Goal: Contribute content

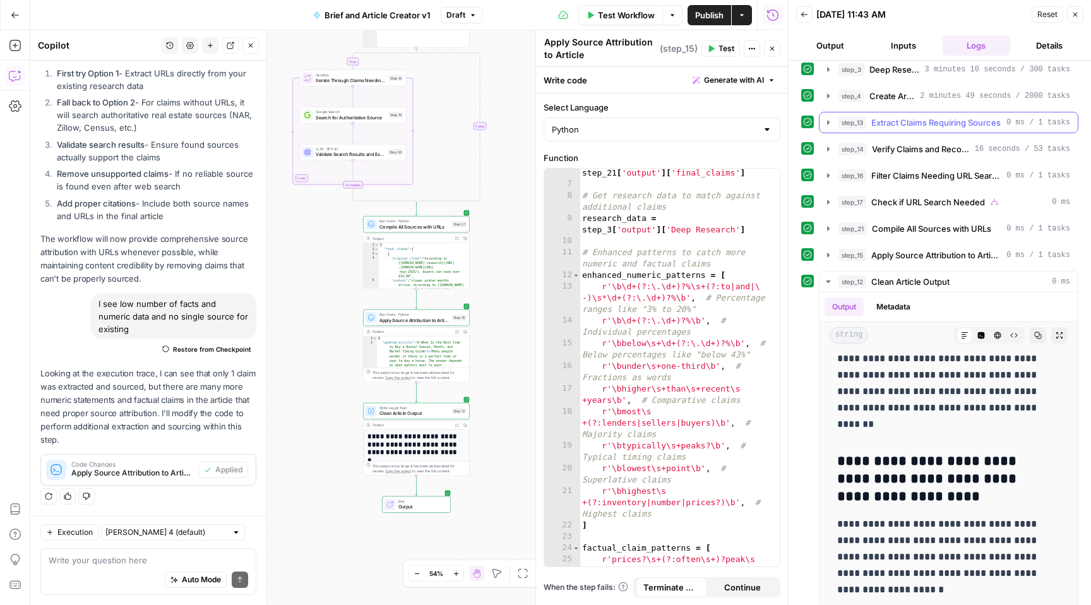
scroll to position [71, 0]
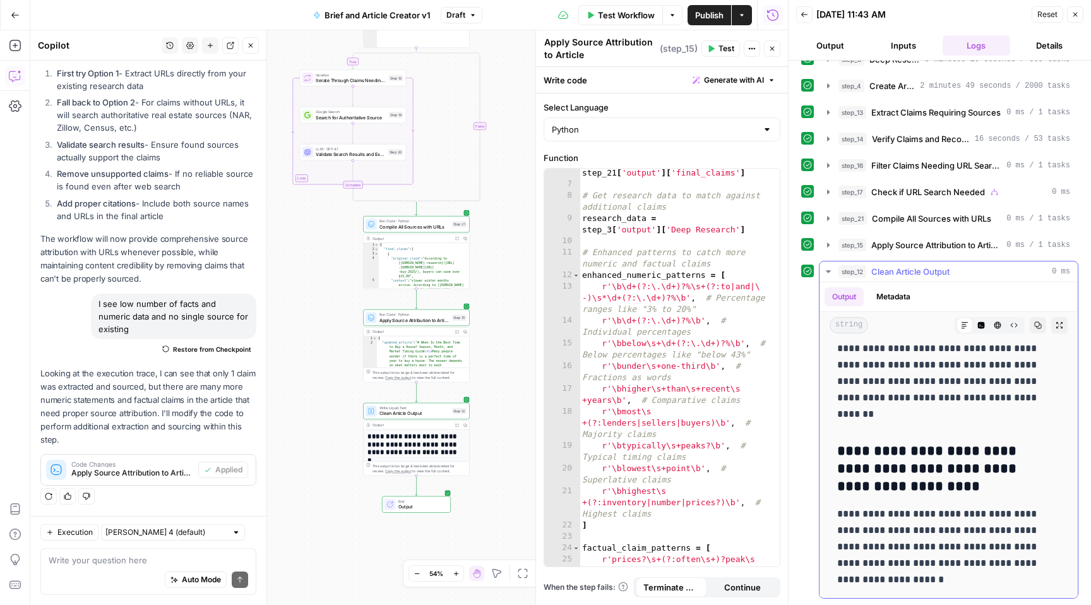
click at [958, 470] on h3 "**********" at bounding box center [939, 469] width 204 height 53
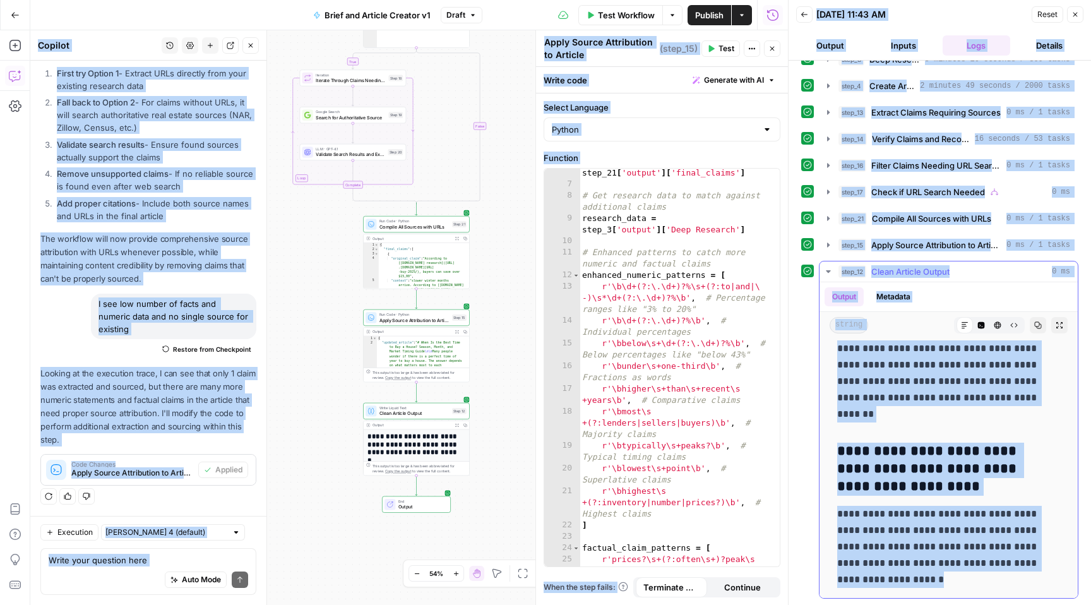
click at [958, 470] on h3 "**********" at bounding box center [939, 469] width 204 height 53
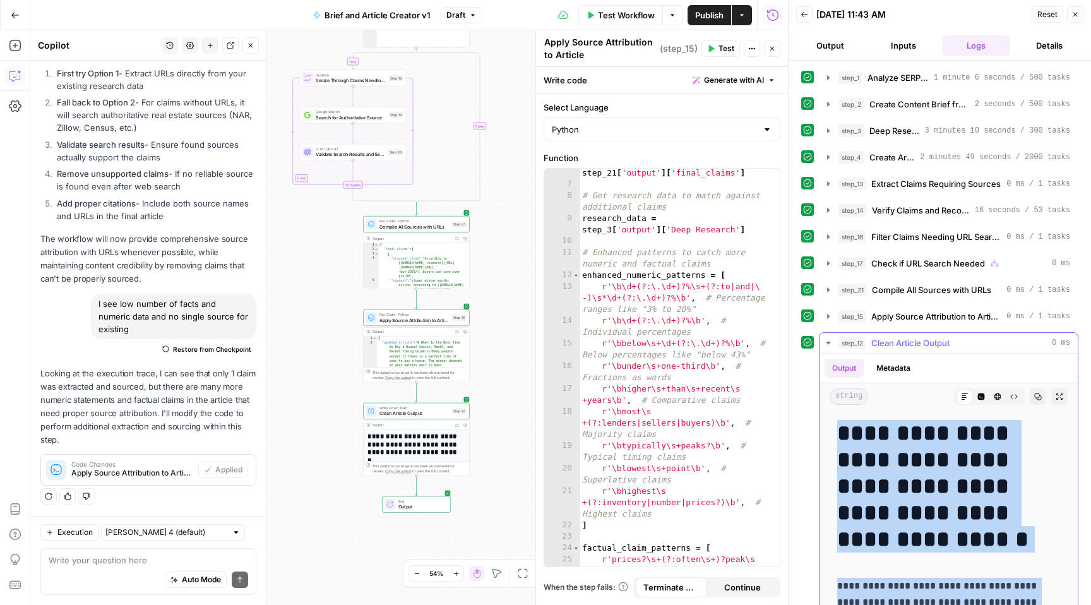
scroll to position [0, 0]
drag, startPoint x: 892, startPoint y: 580, endPoint x: 844, endPoint y: 429, distance: 158.6
copy div "**********"
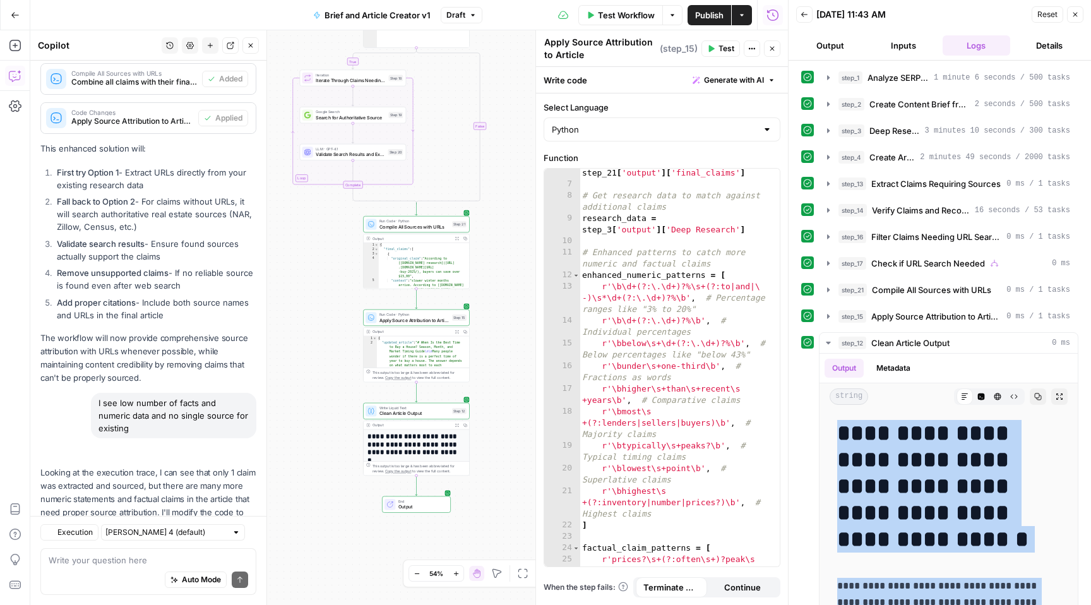
scroll to position [2515, 0]
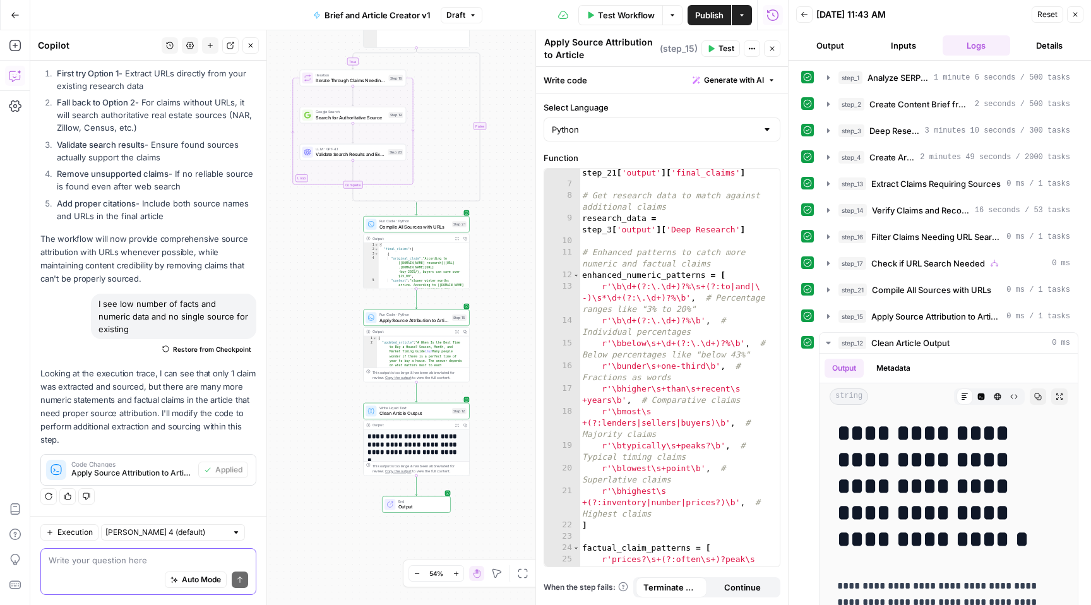
click at [120, 555] on textarea at bounding box center [149, 560] width 200 height 13
click at [87, 561] on textarea at bounding box center [149, 560] width 200 height 13
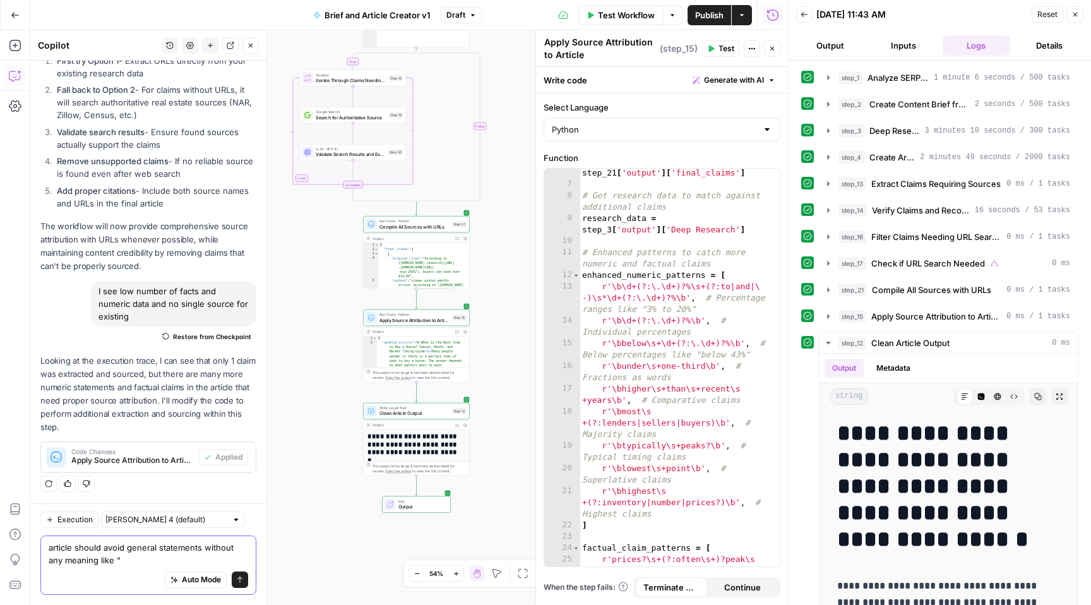
paste textarea "The best month to buy a house varies based on whether you prioritize selection,…"
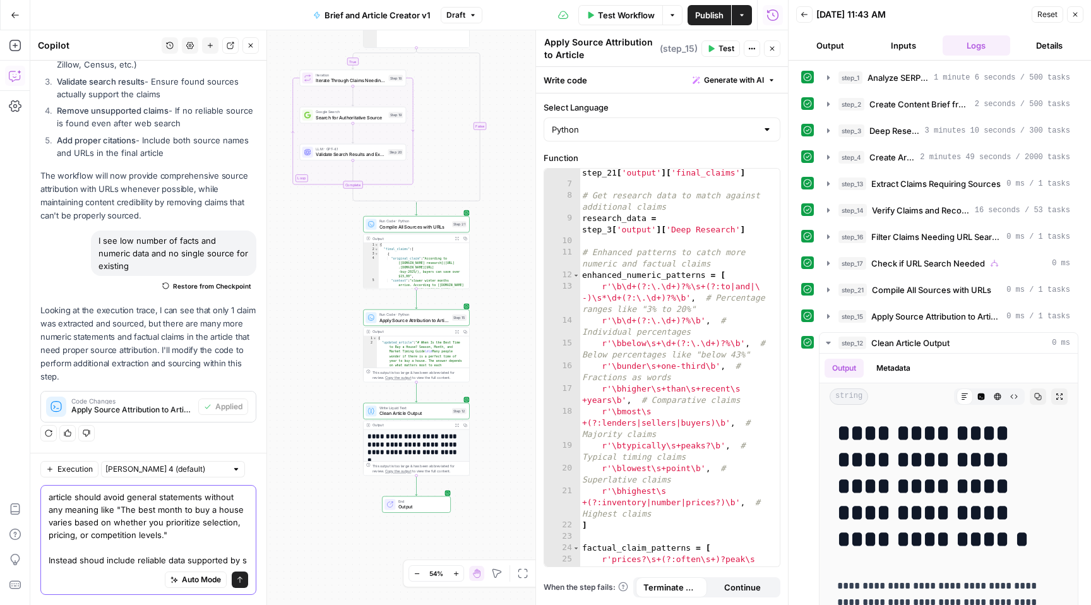
scroll to position [2591, 0]
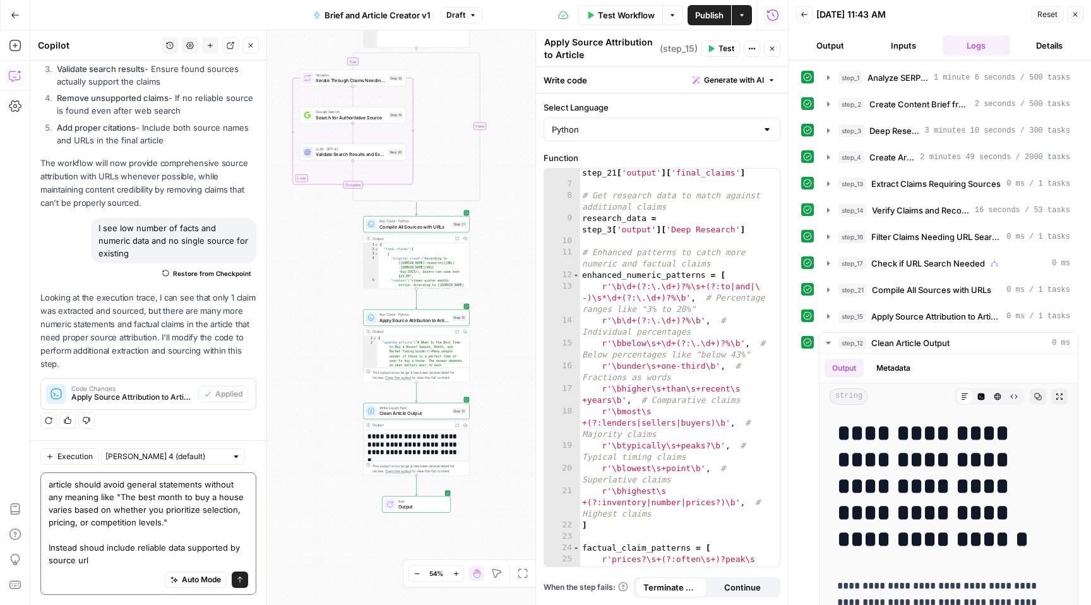
click at [95, 547] on textarea "article should avoid general statements without any meaning like "The best mont…" at bounding box center [149, 522] width 200 height 88
click at [99, 547] on textarea "article should avoid general statements without any meaning like "The best mont…" at bounding box center [149, 522] width 200 height 88
click at [208, 524] on textarea "article should avoid general statements without any meaning like "The best mont…" at bounding box center [149, 522] width 200 height 88
drag, startPoint x: 211, startPoint y: 523, endPoint x: 104, endPoint y: 482, distance: 115.1
click at [104, 482] on textarea "article should avoid general statements without any meaning like "The best mont…" at bounding box center [149, 522] width 200 height 88
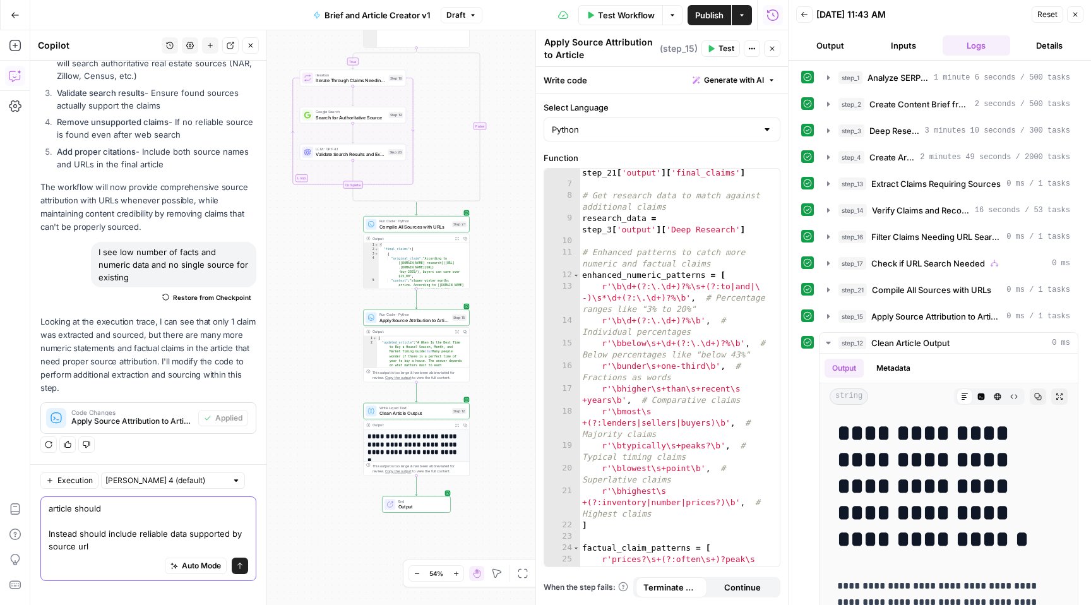
scroll to position [2553, 0]
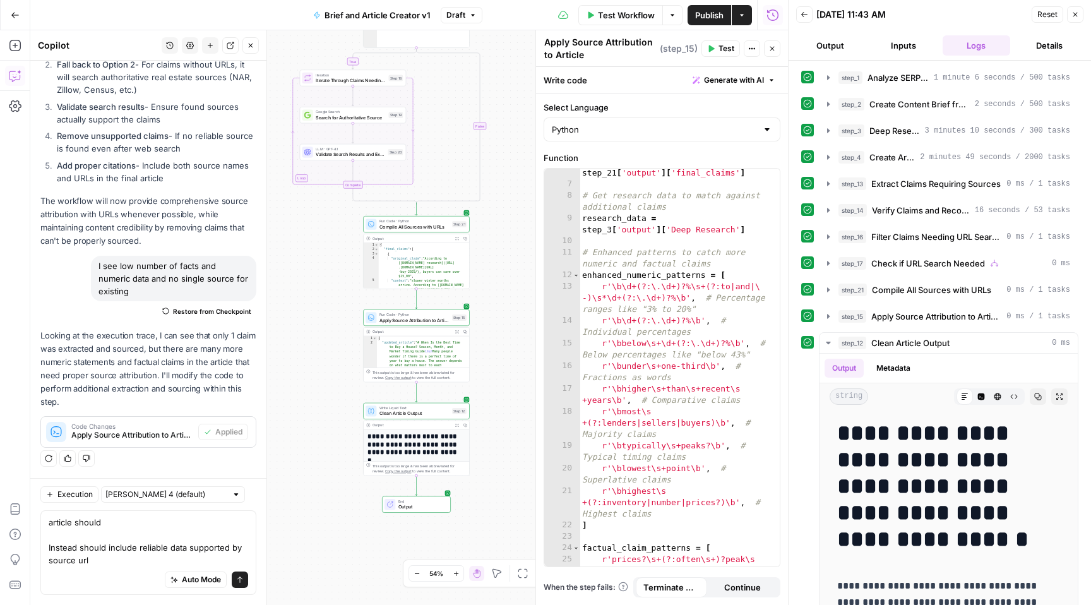
click at [46, 548] on div "article should Instead should include reliable data supported by source url art…" at bounding box center [148, 552] width 216 height 85
drag, startPoint x: 105, startPoint y: 546, endPoint x: 47, endPoint y: 545, distance: 57.5
click at [47, 545] on div "article should Instead should include reliable data supported by source url art…" at bounding box center [148, 552] width 216 height 85
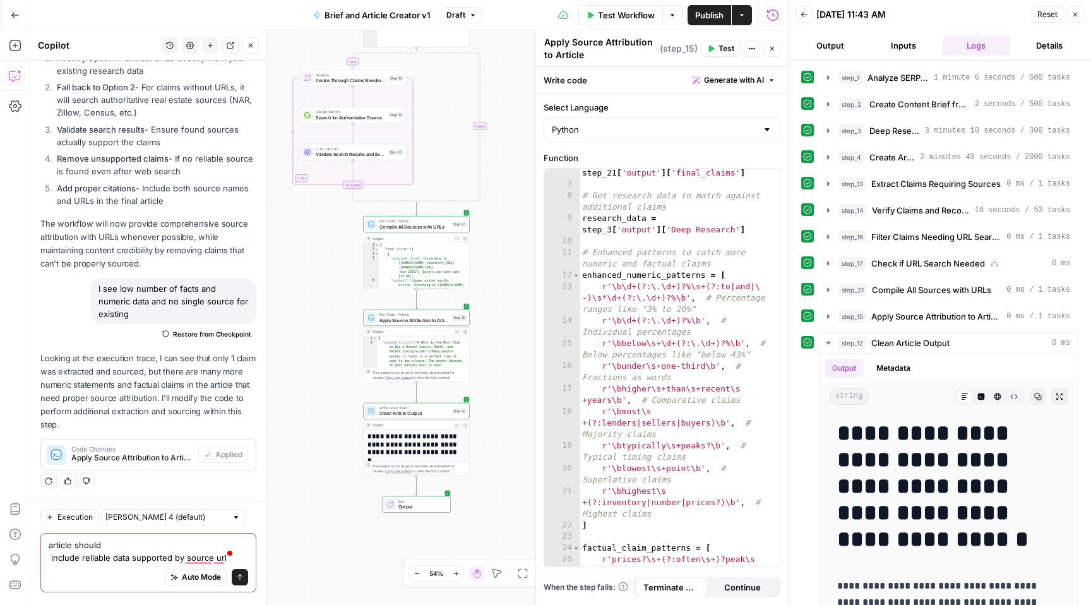
scroll to position [2528, 0]
click at [152, 547] on textarea "The article should include reliable data supported by source url" at bounding box center [149, 553] width 200 height 25
click at [229, 546] on span at bounding box center [230, 555] width 11 height 18
click at [227, 547] on span at bounding box center [230, 555] width 11 height 18
click at [224, 546] on textarea "The article should include much more reliable data supported by source url" at bounding box center [149, 553] width 200 height 25
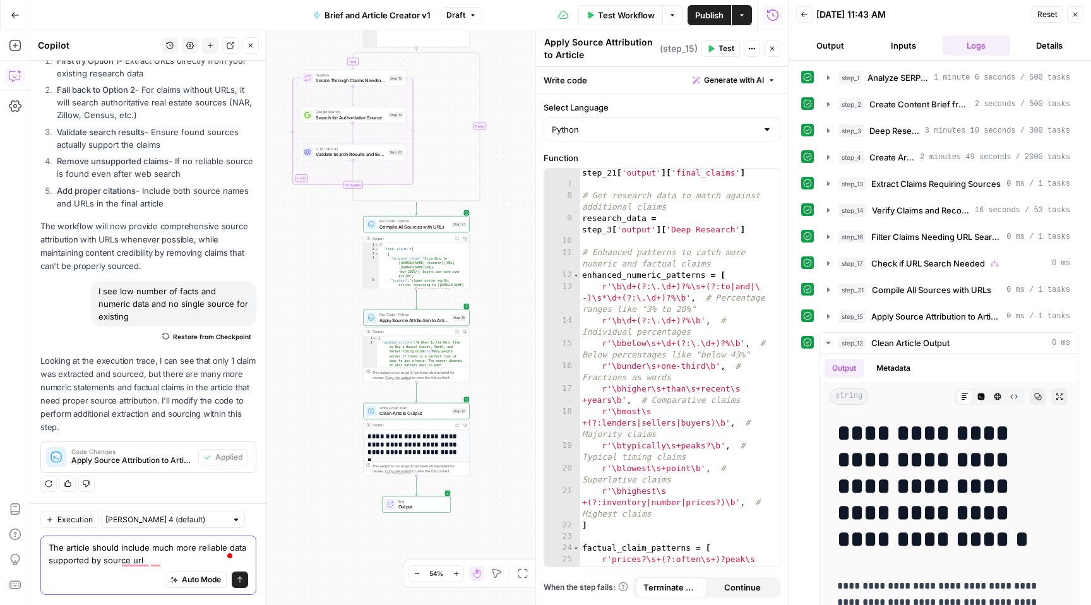
click at [65, 561] on textarea "The article should include much more reliable data supported by source url" at bounding box center [149, 553] width 200 height 25
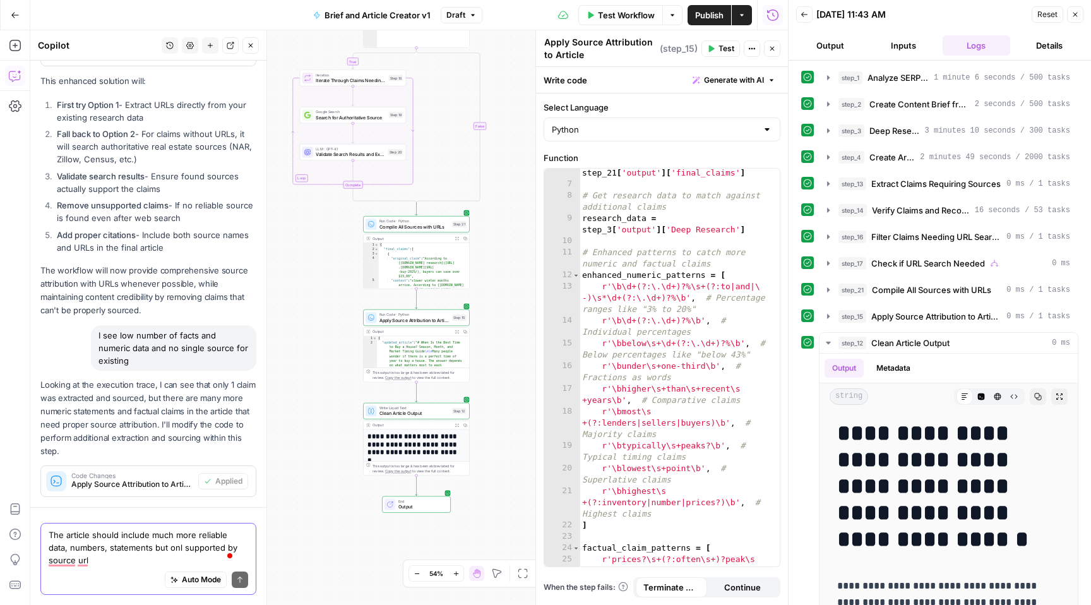
scroll to position [2540, 0]
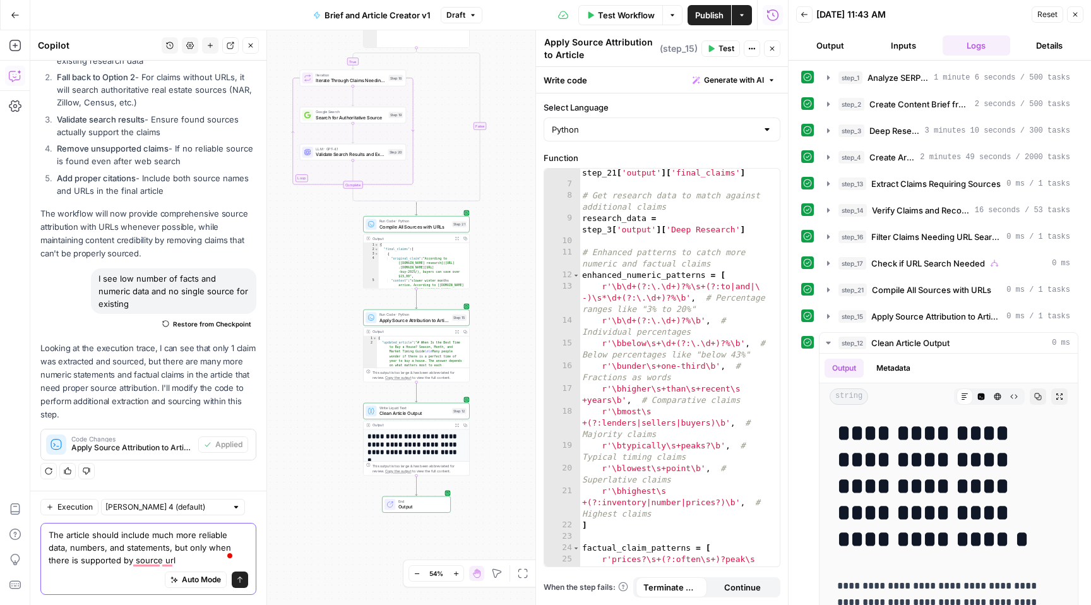
drag, startPoint x: 71, startPoint y: 559, endPoint x: 77, endPoint y: 559, distance: 6.3
click at [77, 559] on textarea "The article should include much more reliable data, numbers, and statements, bu…" at bounding box center [149, 548] width 200 height 38
click at [75, 562] on textarea "The article should include much more reliable data, numbers, and statements, bu…" at bounding box center [149, 548] width 200 height 38
drag, startPoint x: 78, startPoint y: 561, endPoint x: 61, endPoint y: 563, distance: 17.1
click at [61, 563] on textarea "The article should include much more reliable data, numbers, and statements, bu…" at bounding box center [149, 548] width 200 height 38
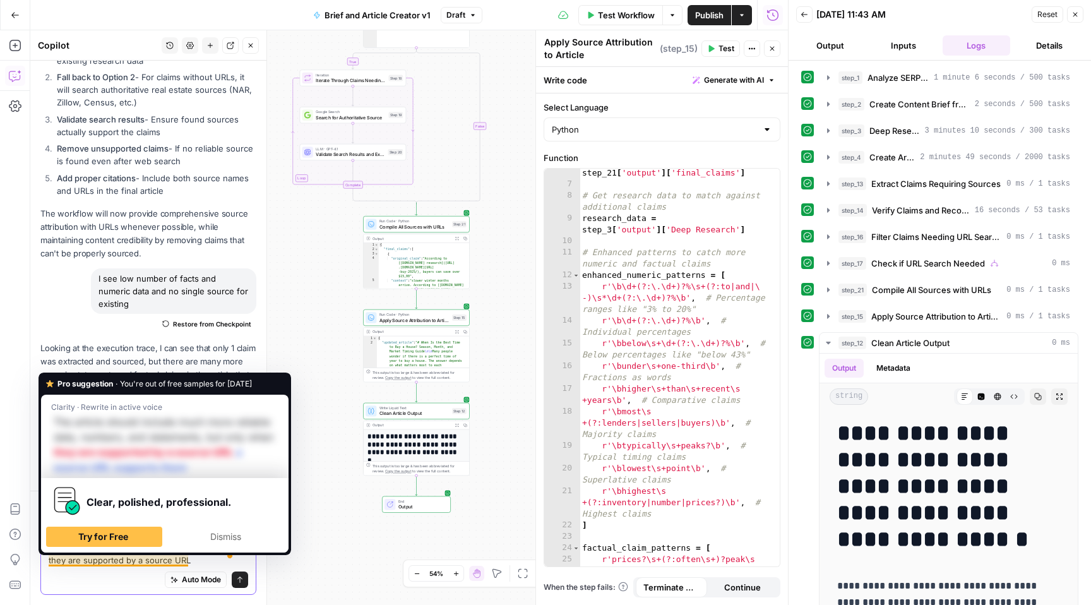
click at [173, 561] on textarea "The article should include much more reliable data, numbers, and statements, bu…" at bounding box center [149, 548] width 200 height 38
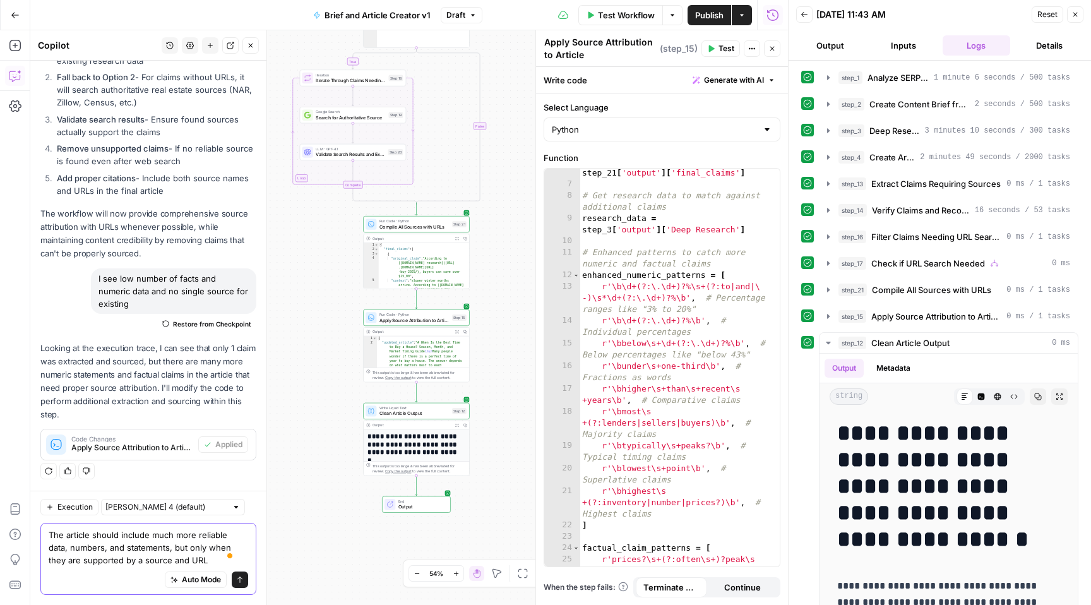
click at [208, 559] on textarea "The article should include much more reliable data, numbers, and statements, bu…" at bounding box center [149, 548] width 200 height 38
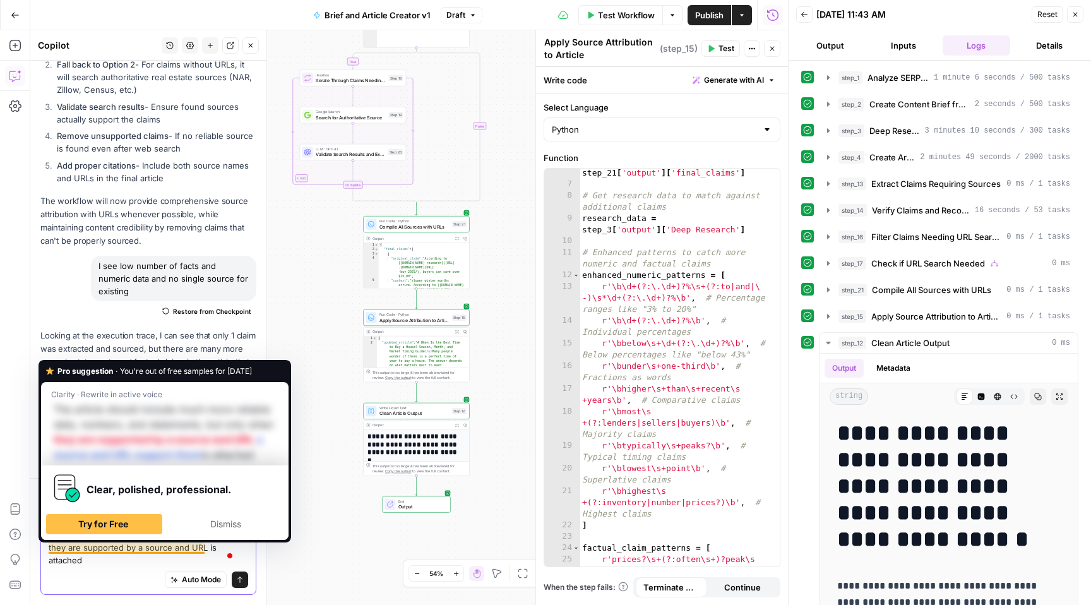
click at [111, 561] on textarea "The article should include much more reliable data, numbers, and statements, bu…" at bounding box center [149, 541] width 200 height 51
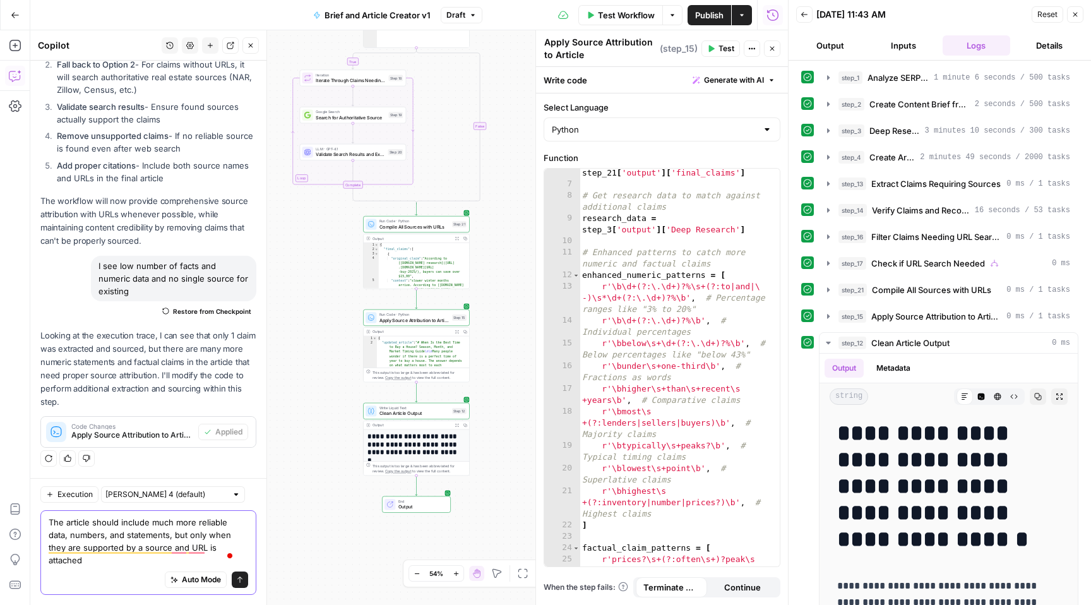
click at [111, 561] on textarea "The article should include much more reliable data, numbers, and statements, bu…" at bounding box center [149, 541] width 200 height 51
drag, startPoint x: 206, startPoint y: 547, endPoint x: 217, endPoint y: 560, distance: 16.2
click at [217, 560] on textarea "The article should include much more reliable data, numbers, and statements, bu…" at bounding box center [149, 541] width 200 height 51
click at [193, 561] on textarea "The article should include much more reliable data, numbers, and statements, bu…" at bounding box center [149, 541] width 200 height 51
click at [201, 554] on textarea "The article should include much more reliable data, numbers, and statements, bu…" at bounding box center [149, 541] width 200 height 51
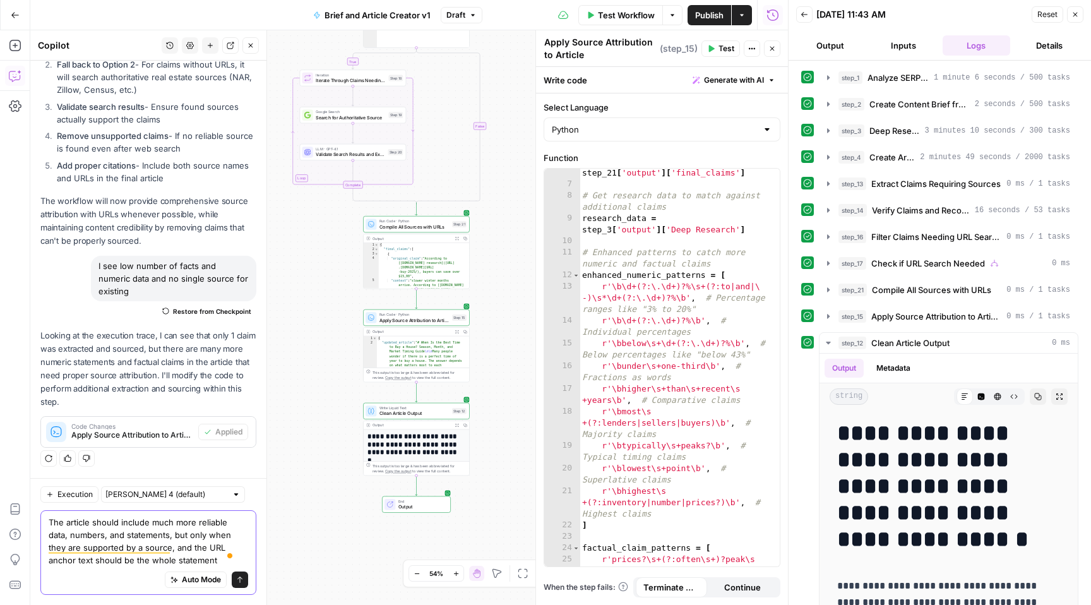
click at [174, 547] on textarea "The article should include much more reliable data, numbers, and statements, bu…" at bounding box center [149, 541] width 200 height 51
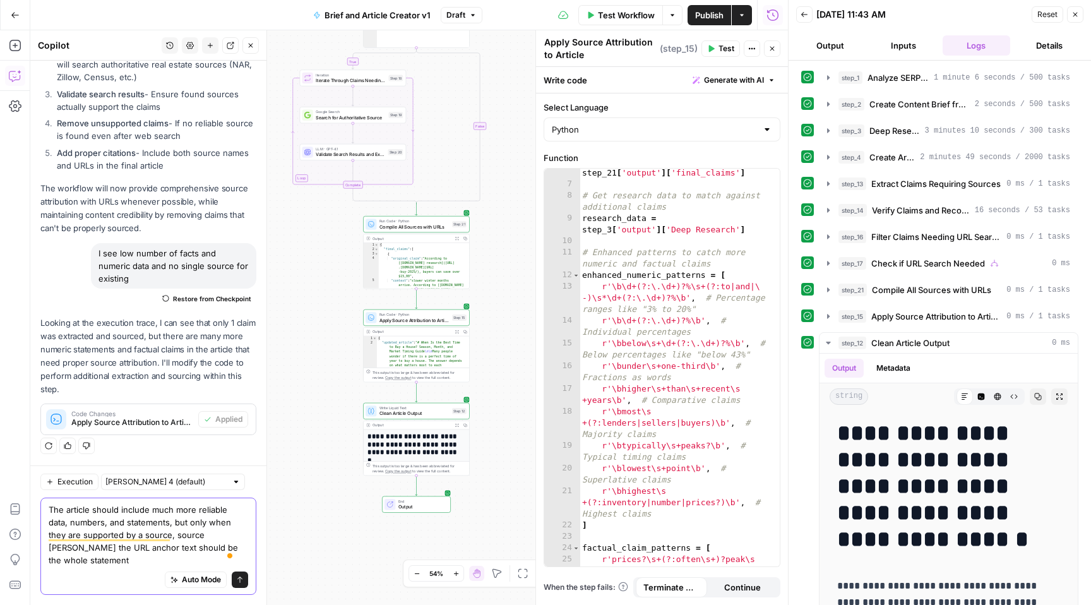
scroll to position [2565, 0]
click at [182, 562] on textarea "The article should include much more reliable data, numbers, and statements, bu…" at bounding box center [149, 534] width 200 height 63
type textarea "The article should include much more reliable data, numbers, and statements, bu…"
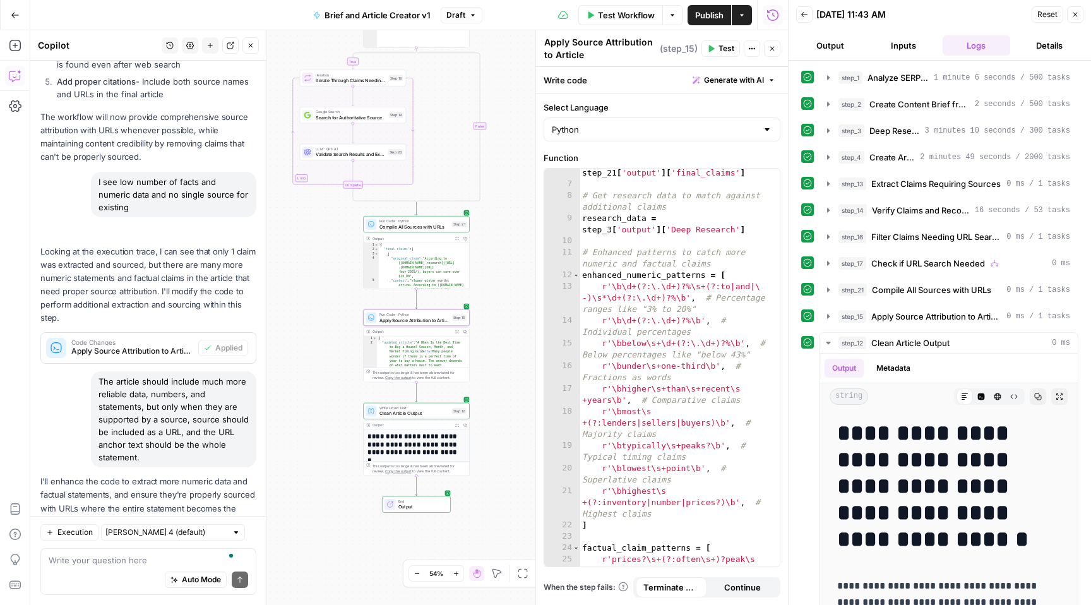
scroll to position [2745, 0]
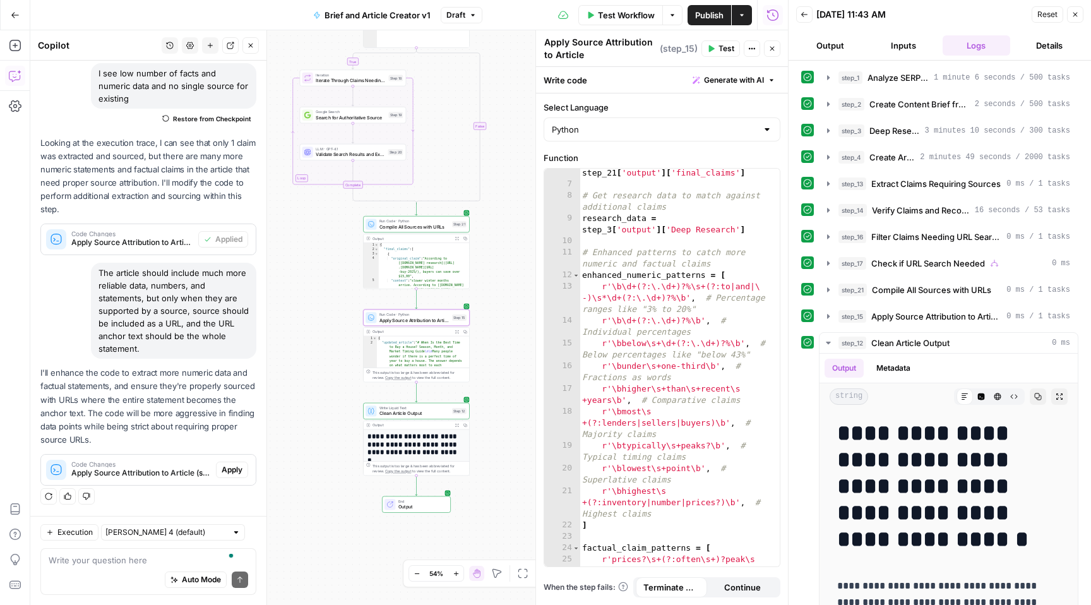
click at [222, 469] on span "Apply" at bounding box center [232, 469] width 21 height 11
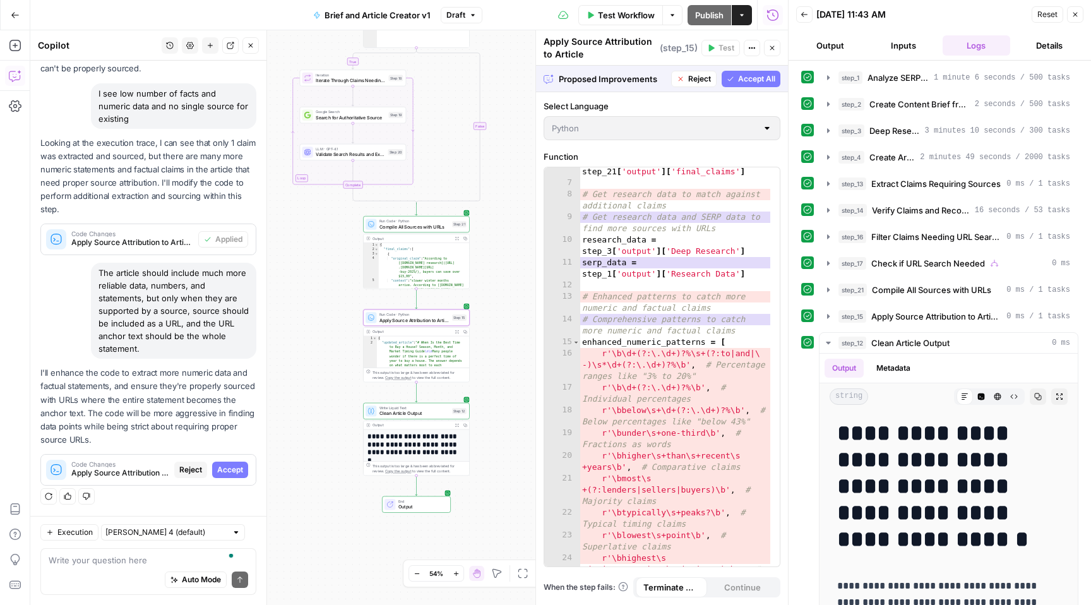
click at [222, 469] on span "Accept" at bounding box center [230, 469] width 26 height 11
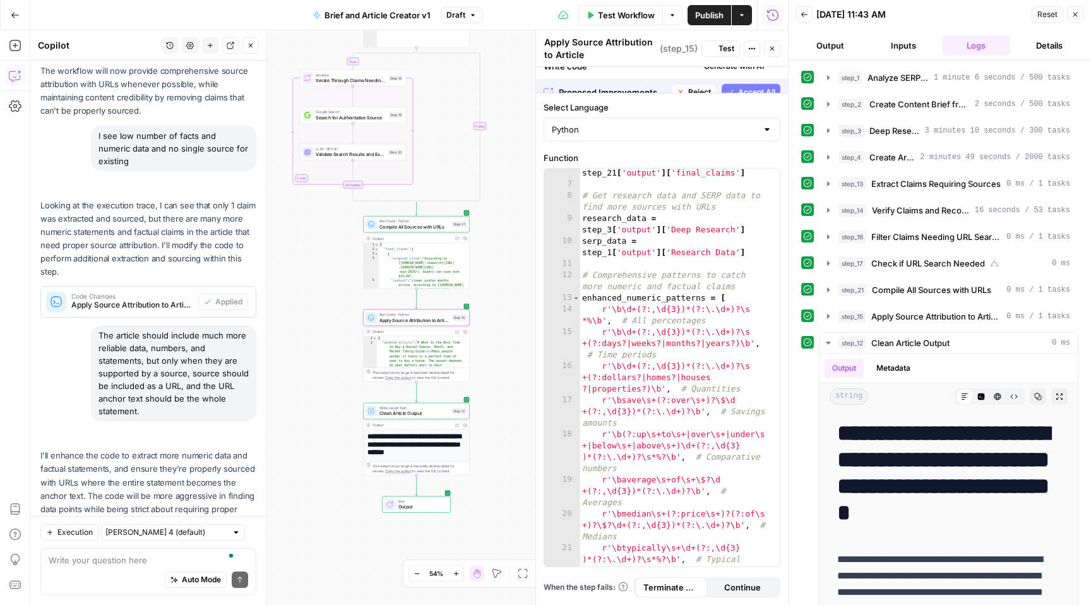
scroll to position [2766, 0]
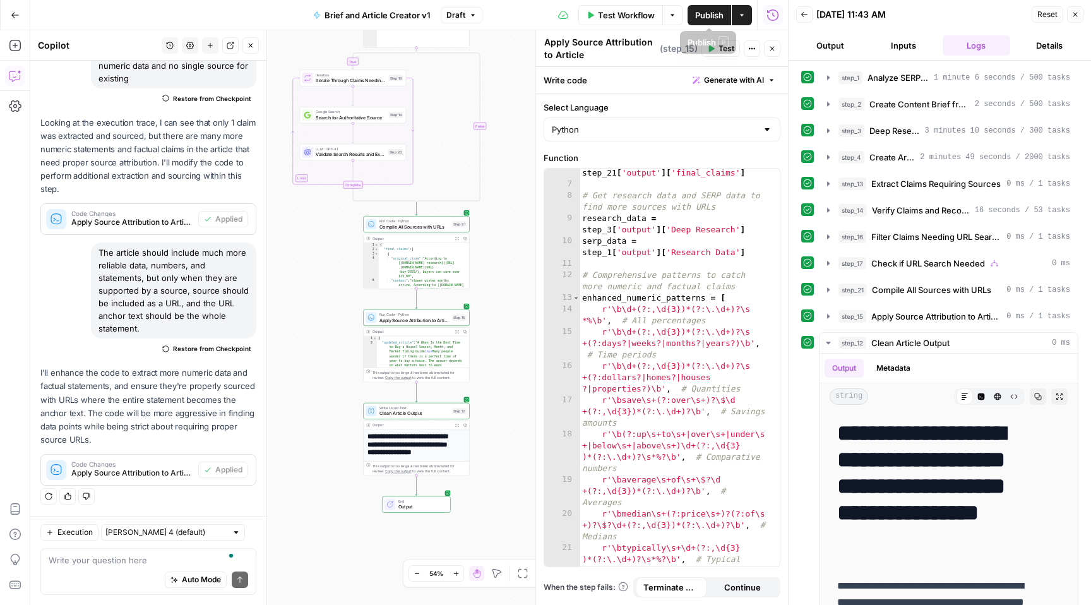
click at [616, 11] on span "Test Workflow" at bounding box center [626, 15] width 57 height 13
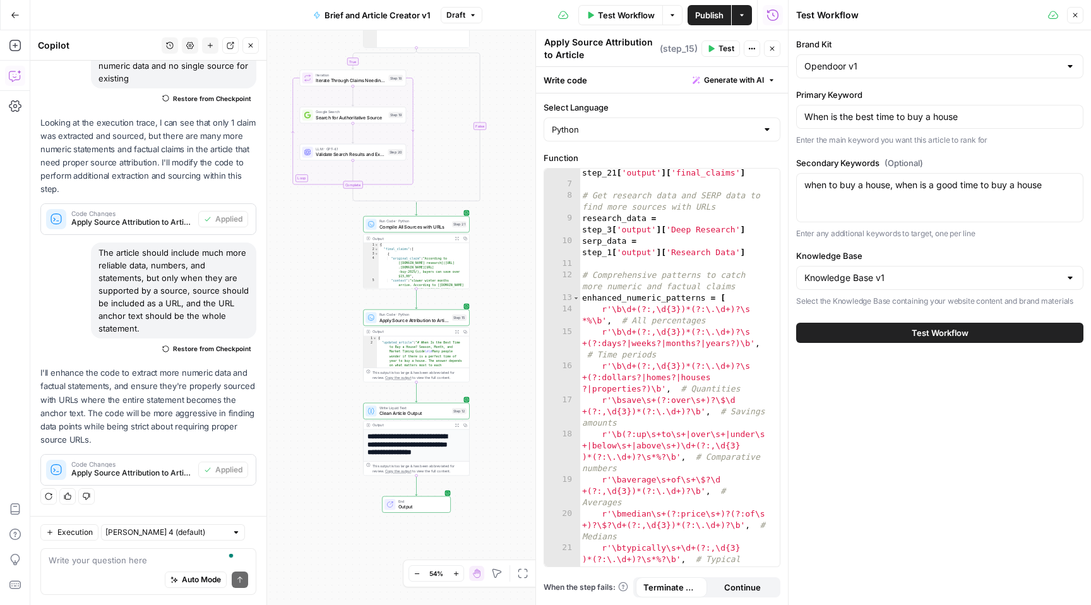
click at [933, 338] on span "Test Workflow" at bounding box center [940, 332] width 57 height 13
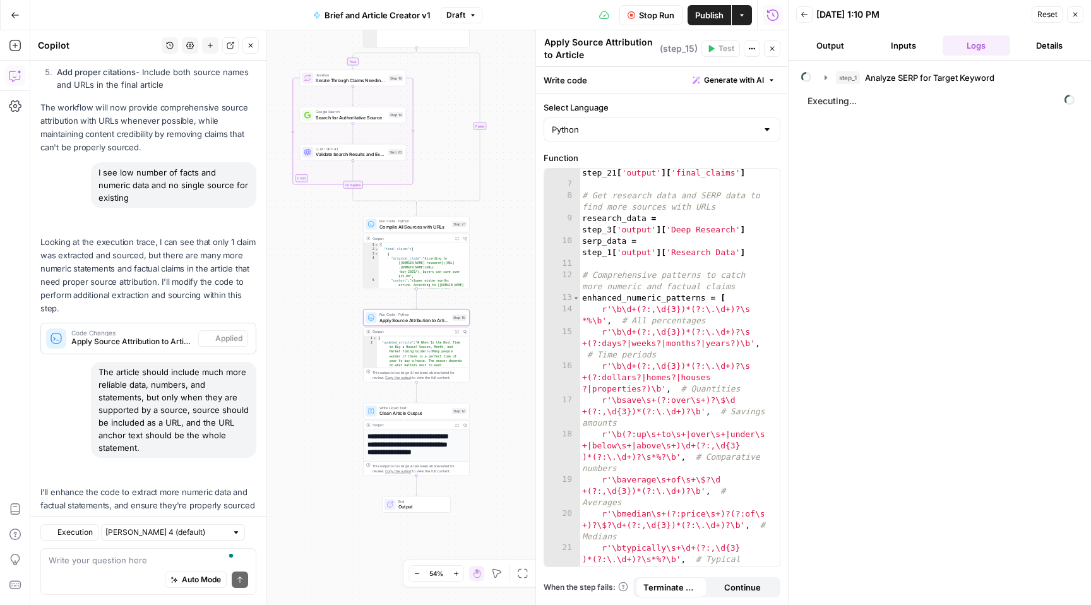
scroll to position [2766, 0]
